Goal: Transaction & Acquisition: Purchase product/service

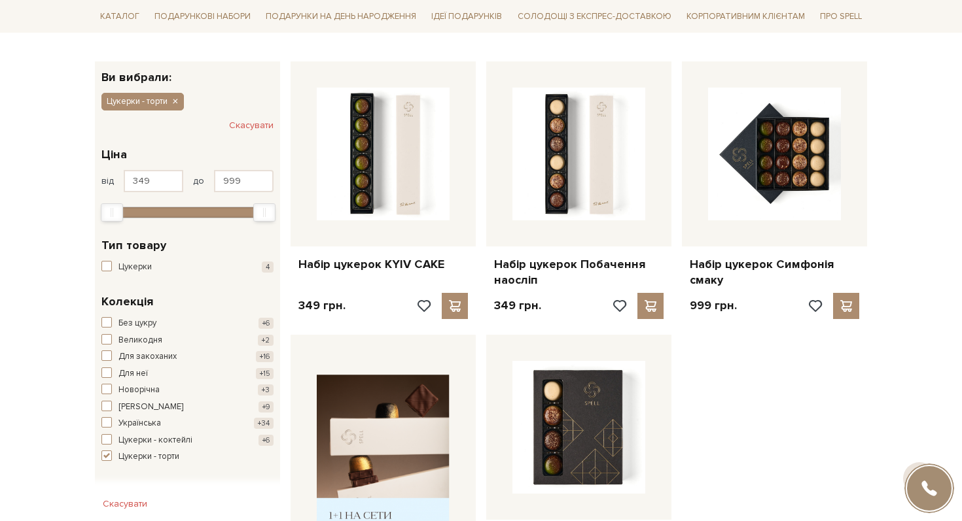
scroll to position [218, 0]
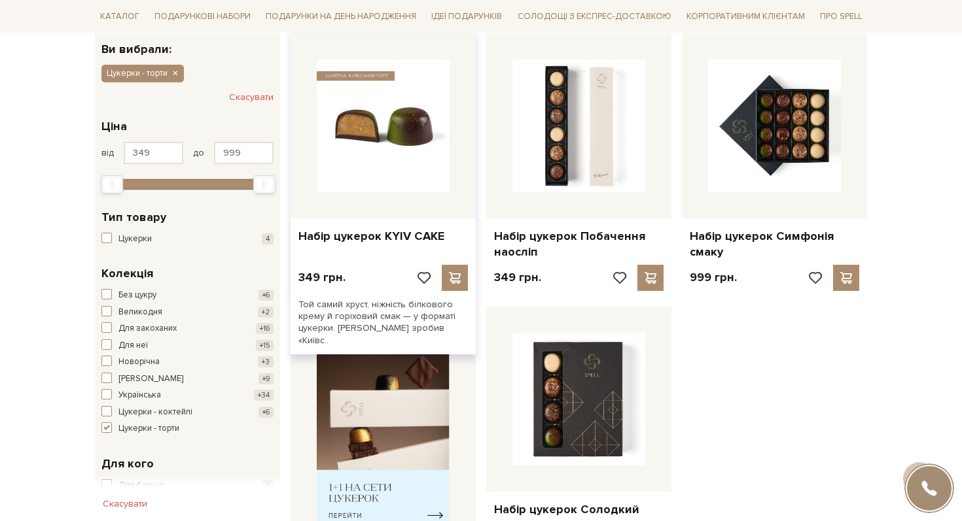
click at [382, 143] on img at bounding box center [383, 126] width 133 height 133
